Goal: Book appointment/travel/reservation

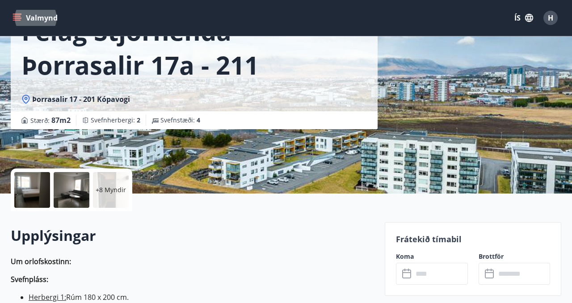
scroll to position [78, 0]
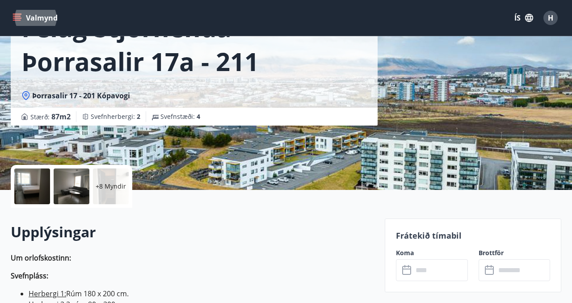
scroll to position [43, 0]
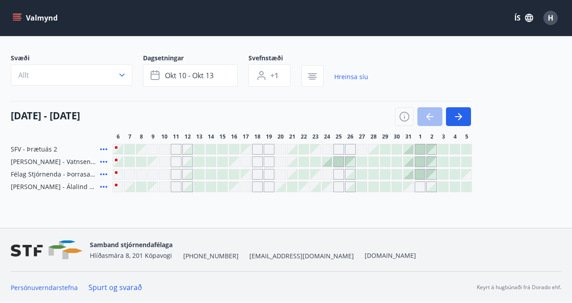
click at [103, 149] on icon at bounding box center [103, 149] width 7 height 2
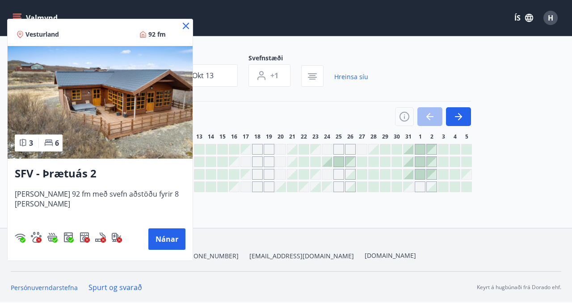
click at [181, 28] on icon at bounding box center [186, 26] width 11 height 11
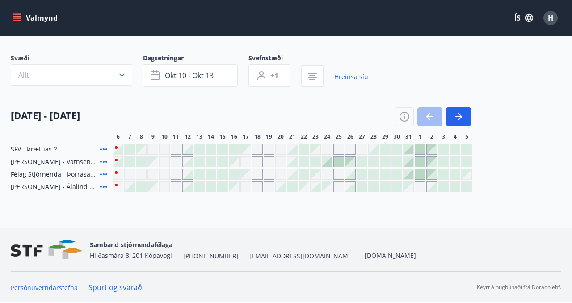
click at [104, 150] on icon at bounding box center [103, 149] width 11 height 11
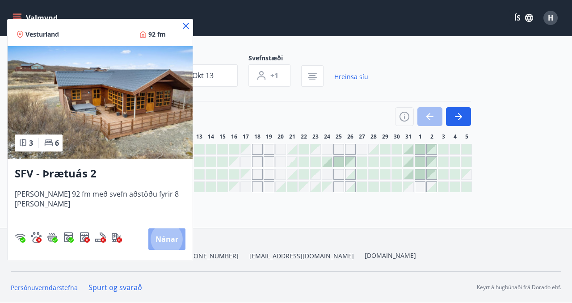
click at [159, 238] on button "Nánar" at bounding box center [166, 238] width 37 height 21
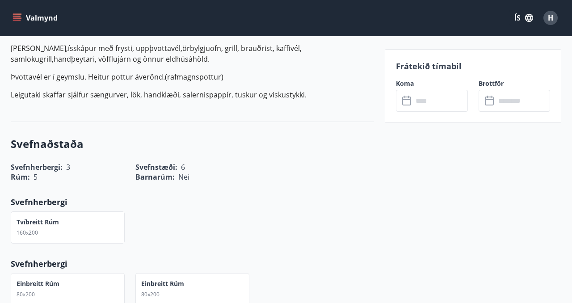
scroll to position [337, 0]
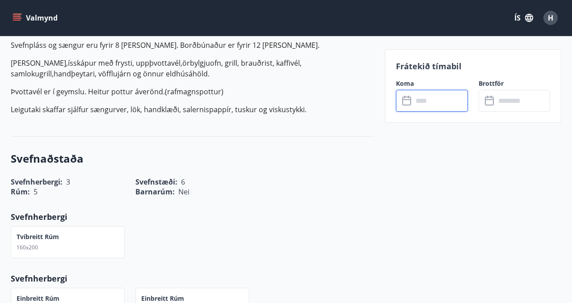
click at [424, 105] on input "text" at bounding box center [440, 101] width 55 height 22
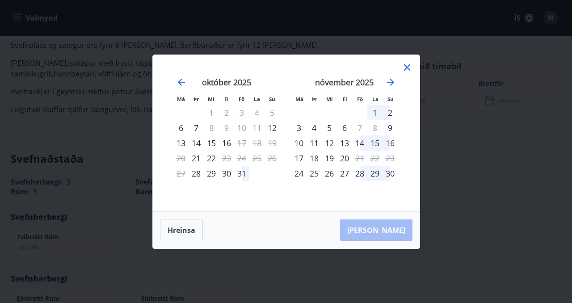
click at [408, 67] on icon at bounding box center [407, 67] width 6 height 6
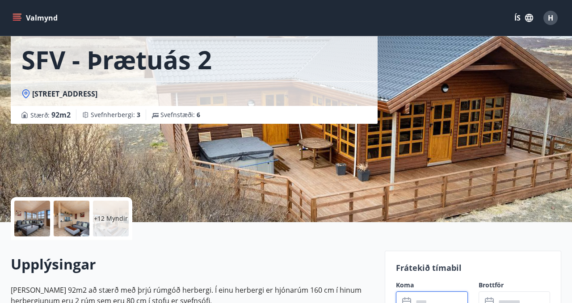
scroll to position [0, 0]
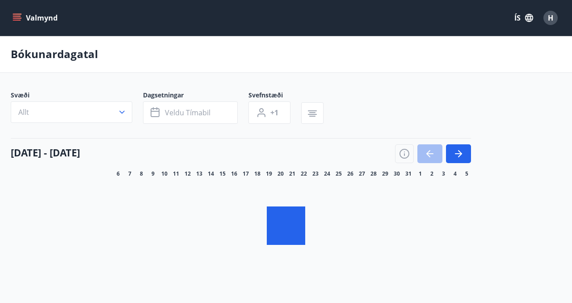
scroll to position [43, 0]
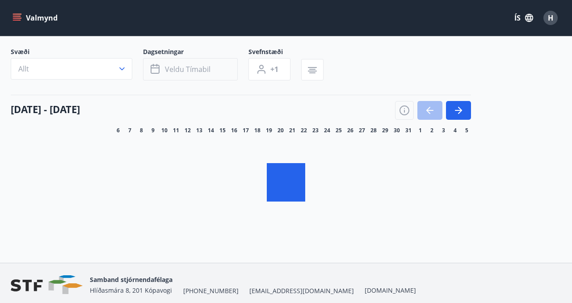
click at [179, 70] on span "Veldu tímabil" at bounding box center [188, 69] width 46 height 10
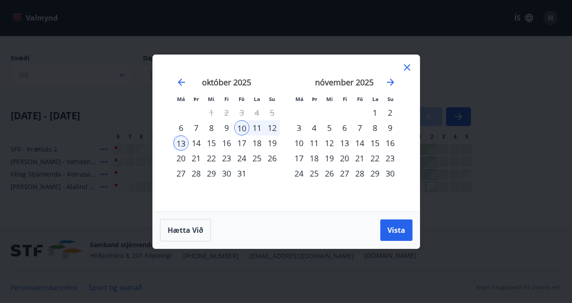
click at [275, 126] on div "12" at bounding box center [272, 127] width 15 height 15
click at [244, 126] on div "10" at bounding box center [241, 127] width 15 height 15
click at [271, 126] on div "12" at bounding box center [272, 127] width 15 height 15
click at [397, 228] on span "Vista" at bounding box center [397, 230] width 18 height 10
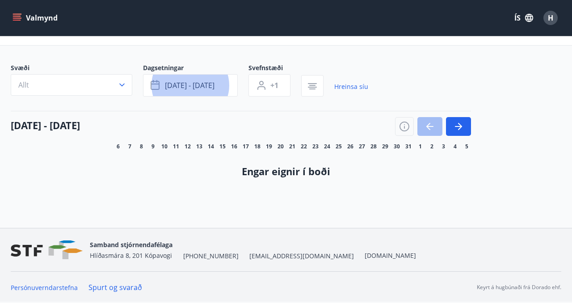
scroll to position [34, 0]
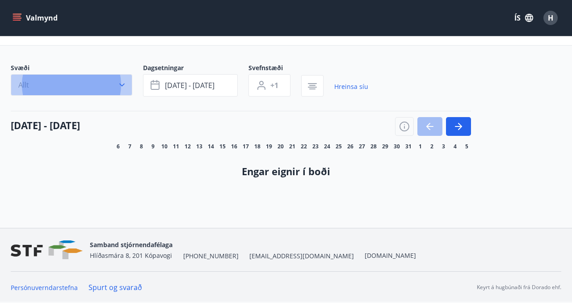
click at [120, 86] on icon "button" at bounding box center [122, 84] width 9 height 9
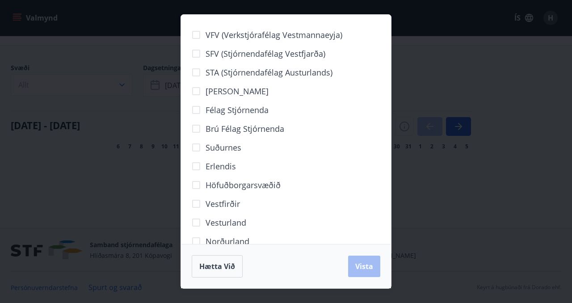
click at [456, 108] on div "VFV (Verkstjórafélag Vestmannaeyja) SFV (Stjórnendafélag Vestfjarða) STA (Stjór…" at bounding box center [286, 151] width 572 height 303
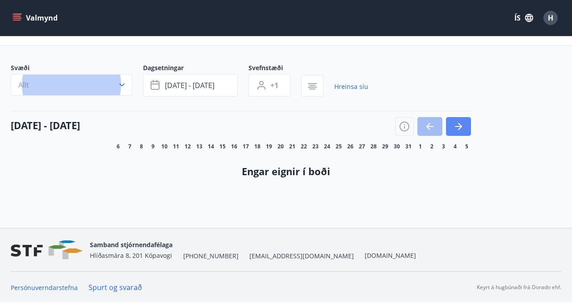
click at [460, 126] on icon "button" at bounding box center [460, 126] width 4 height 7
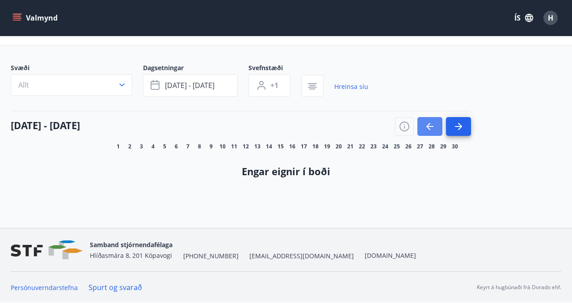
click at [430, 128] on icon "button" at bounding box center [430, 126] width 11 height 11
click at [430, 128] on div at bounding box center [433, 126] width 76 height 19
click at [352, 87] on link "Hreinsa síu" at bounding box center [351, 87] width 34 height 20
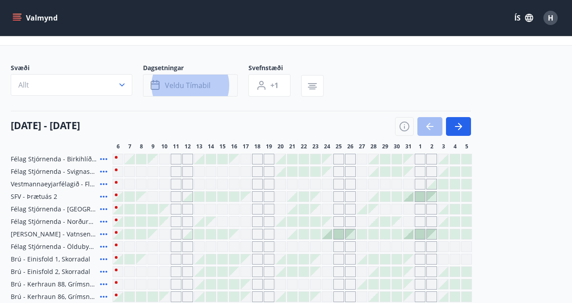
click at [203, 86] on span "Veldu tímabil" at bounding box center [188, 85] width 46 height 10
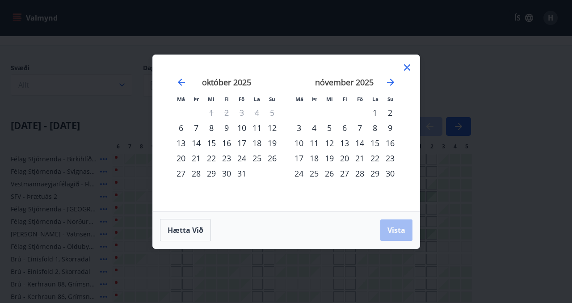
click at [243, 127] on div "10" at bounding box center [241, 127] width 15 height 15
click at [274, 126] on div "12" at bounding box center [272, 127] width 15 height 15
click at [393, 230] on span "Vista" at bounding box center [397, 230] width 18 height 10
